Goal: Find specific fact: Find specific fact

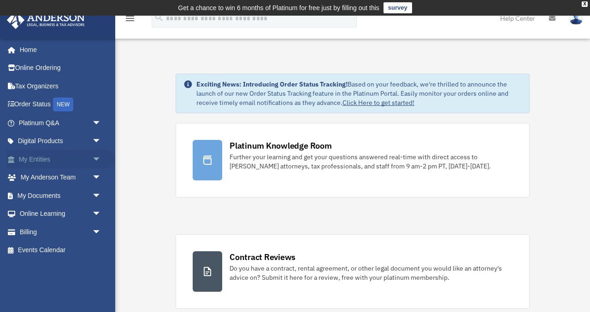
click at [54, 161] on link "My Entities arrow_drop_down" at bounding box center [60, 159] width 109 height 18
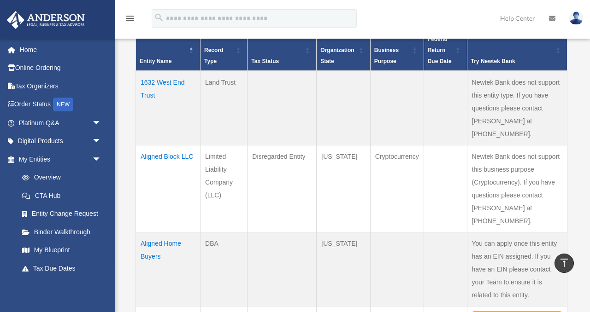
scroll to position [227, 0]
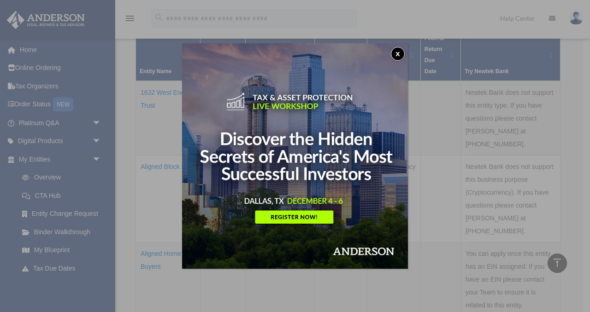
click at [398, 55] on button "x" at bounding box center [398, 54] width 14 height 14
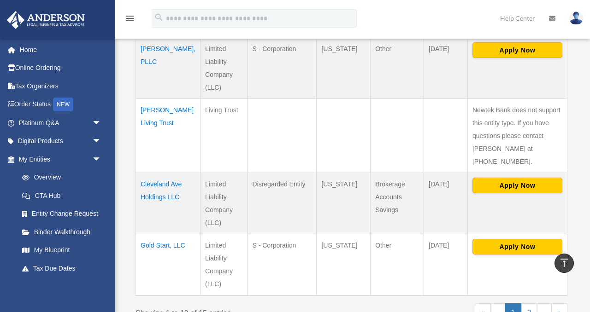
scroll to position [673, 0]
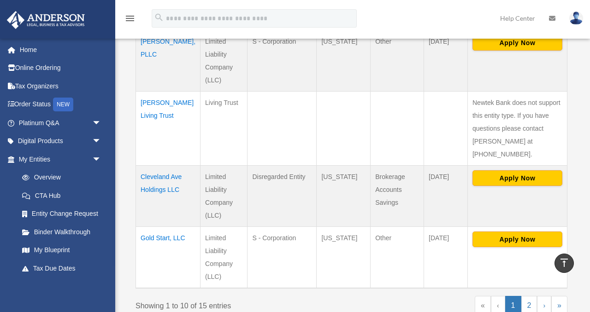
click at [166, 227] on td "Gold Start, LLC" at bounding box center [168, 258] width 65 height 62
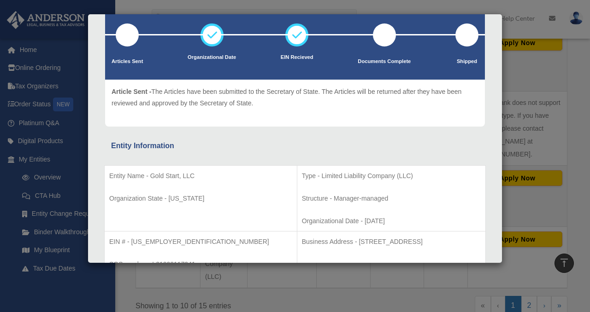
scroll to position [88, 0]
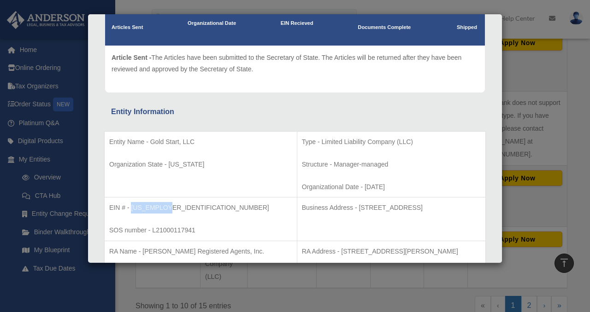
drag, startPoint x: 131, startPoint y: 207, endPoint x: 168, endPoint y: 207, distance: 37.3
click at [168, 207] on p "EIN # - [US_EMPLOYER_IDENTIFICATION_NUMBER]" at bounding box center [200, 208] width 183 height 12
copy p "[US_EMPLOYER_IDENTIFICATION_NUMBER]"
click at [200, 215] on td "EIN # - [US_EMPLOYER_IDENTIFICATION_NUMBER] SOS number - L21000117941" at bounding box center [201, 220] width 193 height 44
